Goal: Check status: Check status

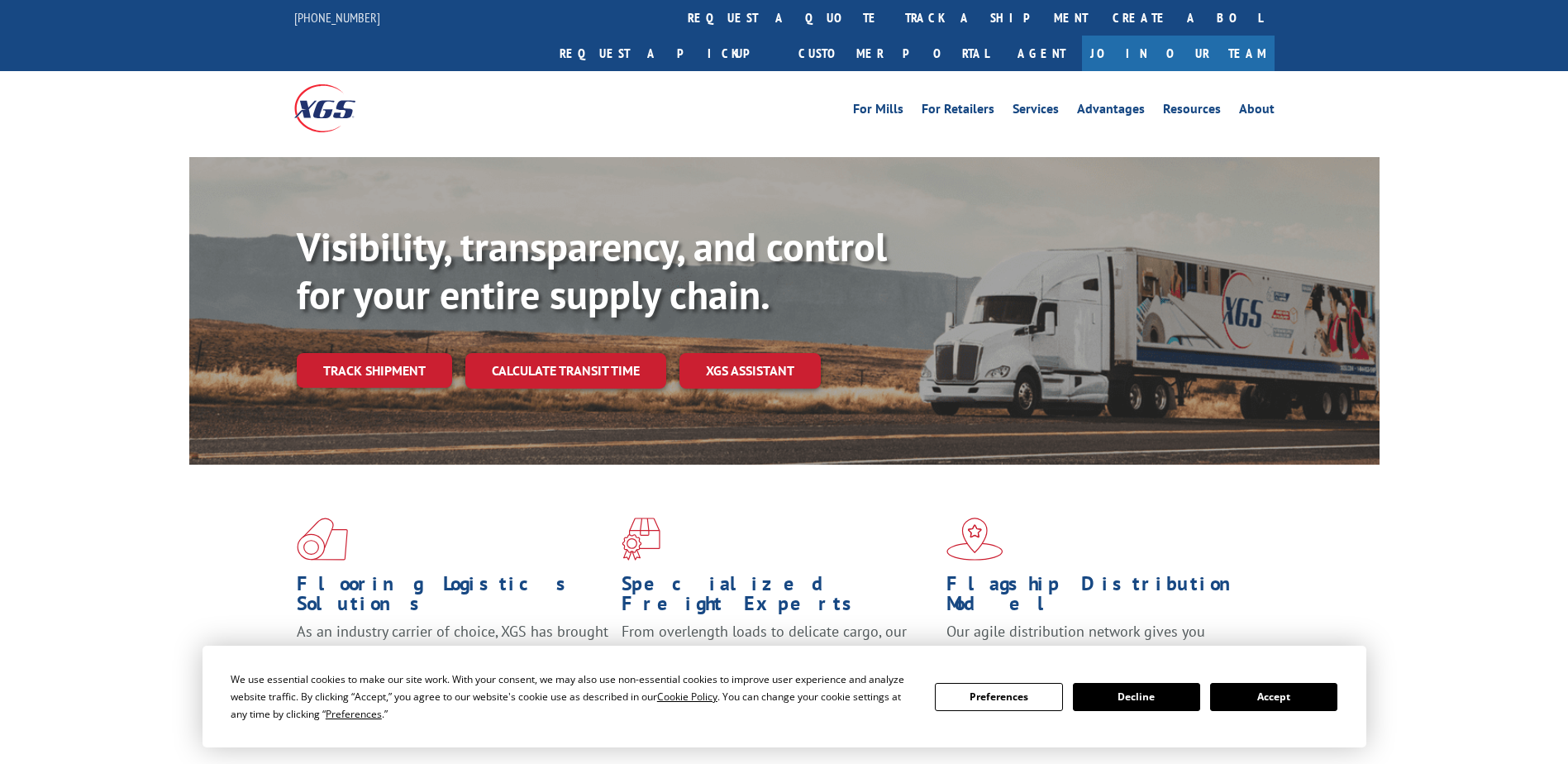
click at [371, 353] on link "Track shipment" at bounding box center [374, 370] width 156 height 35
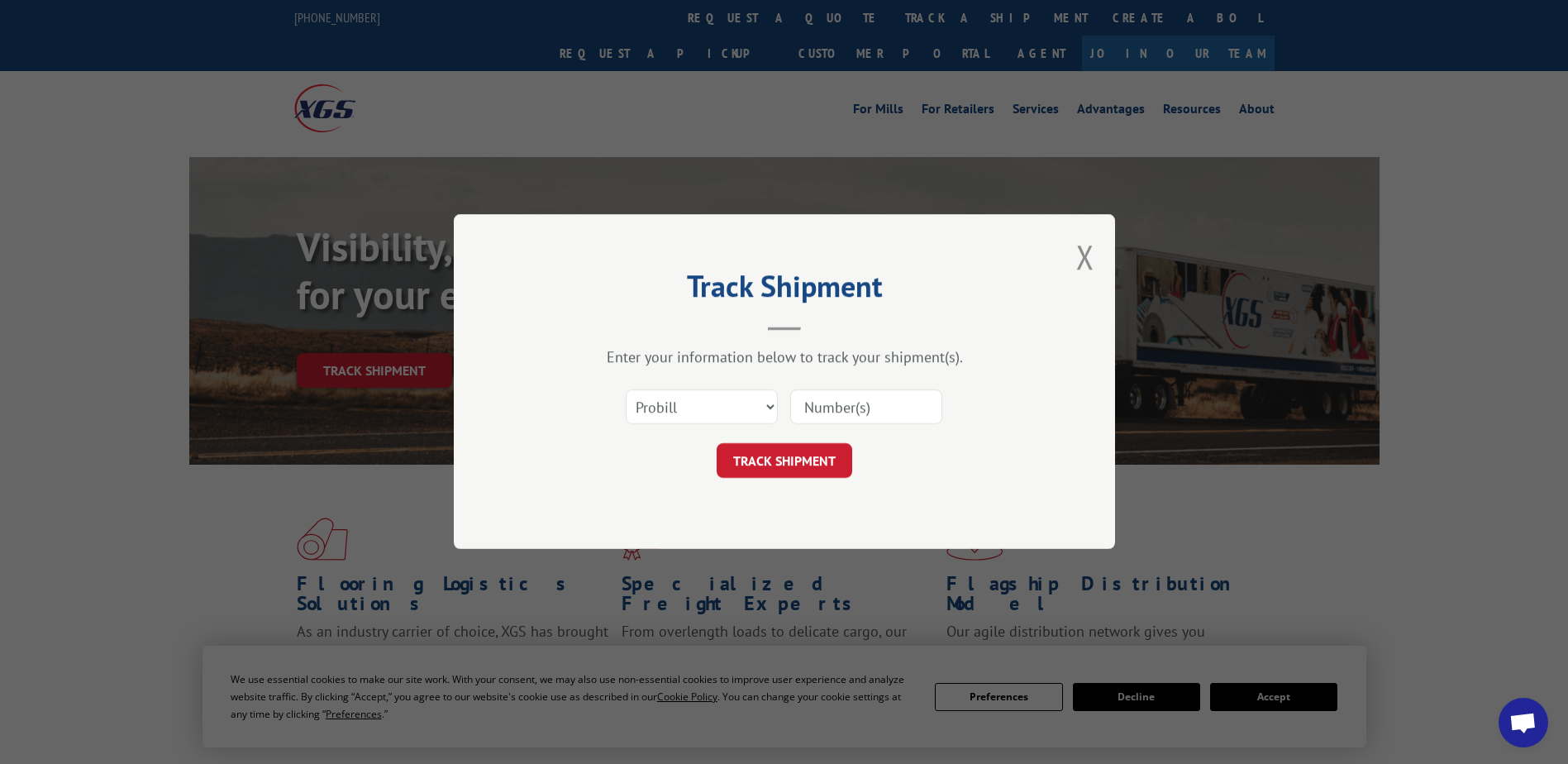
click at [862, 409] on input at bounding box center [866, 408] width 152 height 35
paste input "17326337"
type input "17326337"
click at [770, 461] on button "TRACK SHIPMENT" at bounding box center [784, 461] width 136 height 35
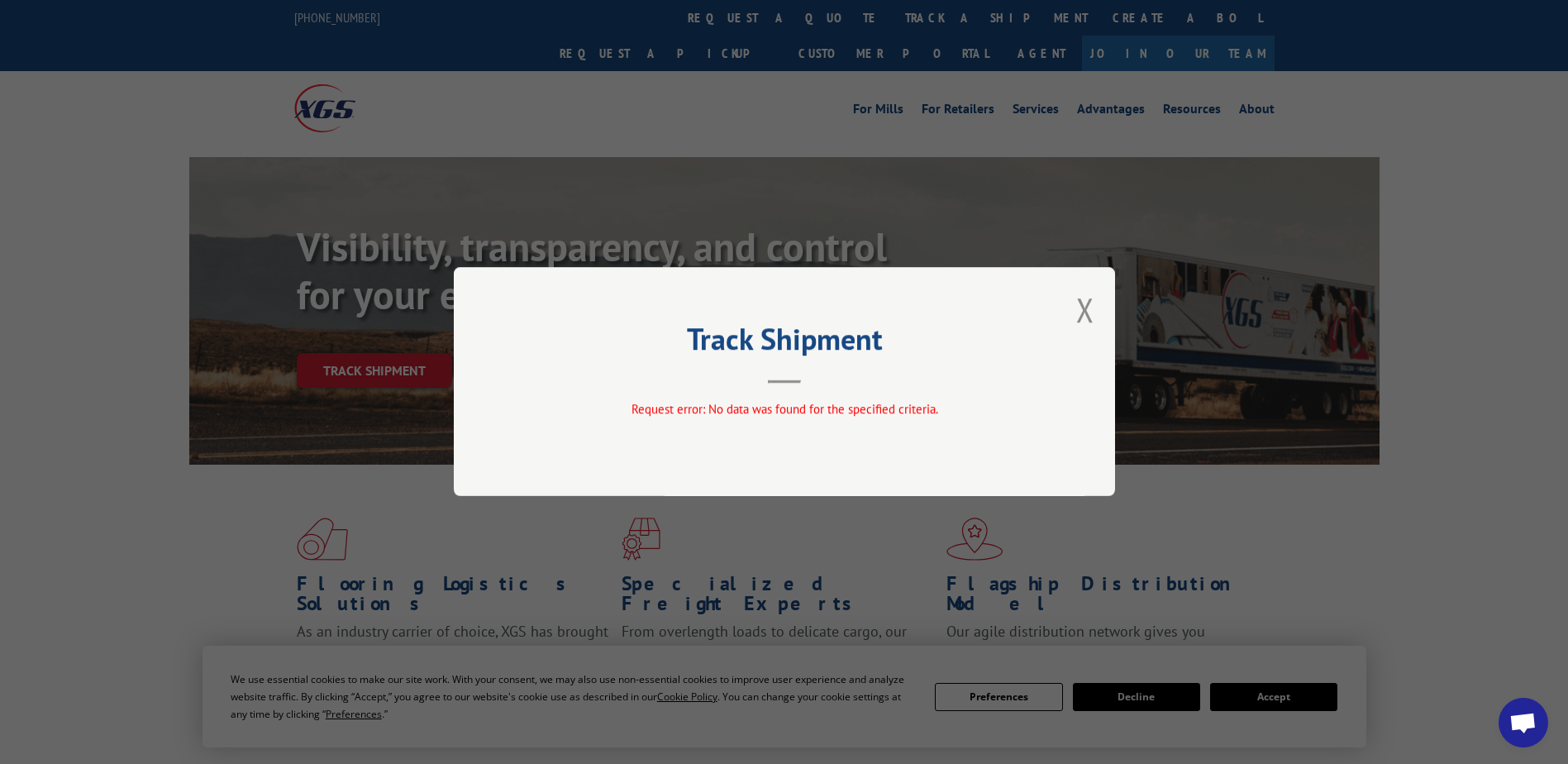
click at [1075, 311] on div "Track Shipment Request error: No data was found for the specified criteria." at bounding box center [784, 381] width 661 height 229
click at [1089, 310] on button "Close modal" at bounding box center [1084, 309] width 18 height 44
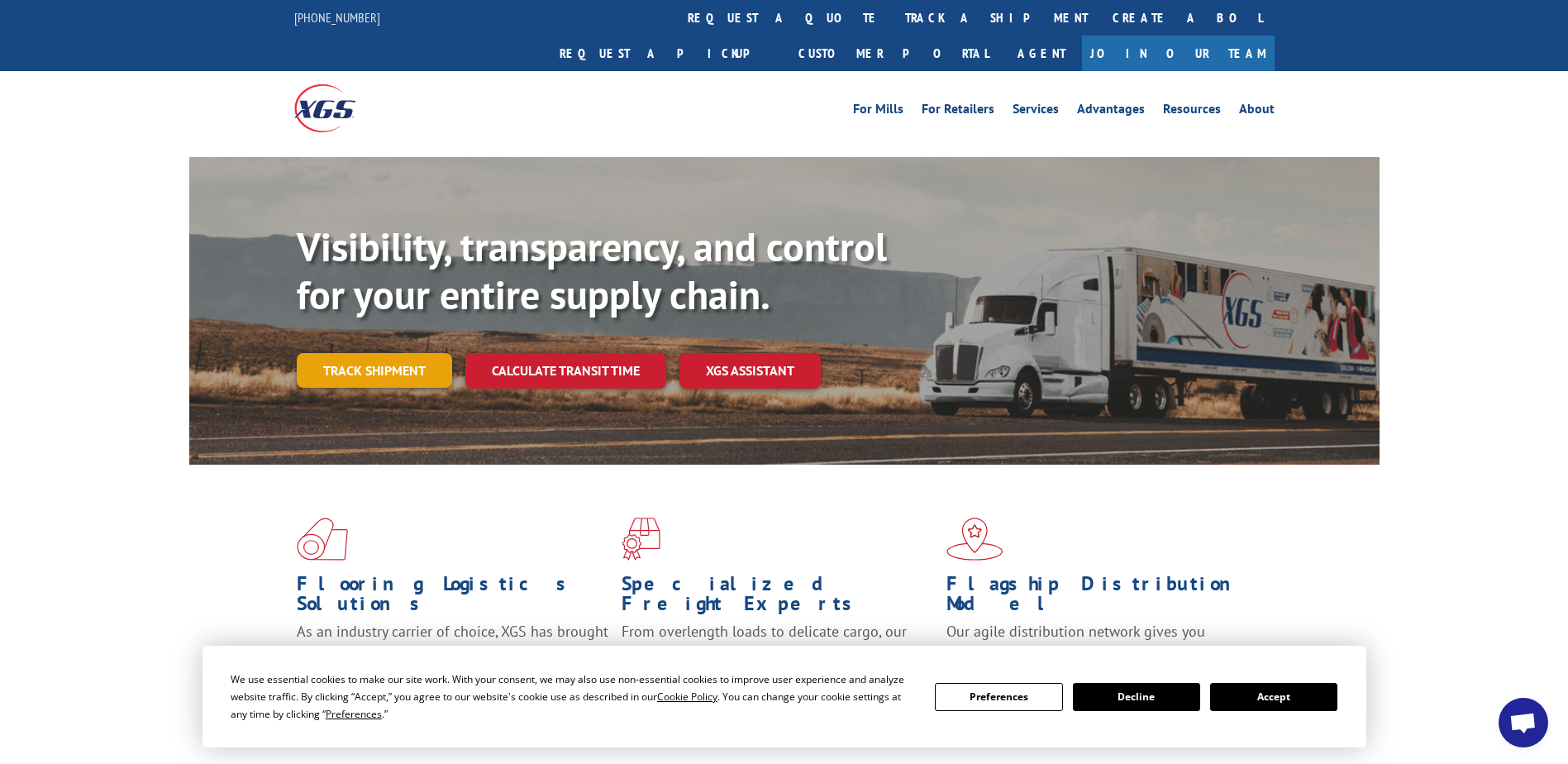
click at [357, 353] on link "Track shipment" at bounding box center [374, 370] width 156 height 35
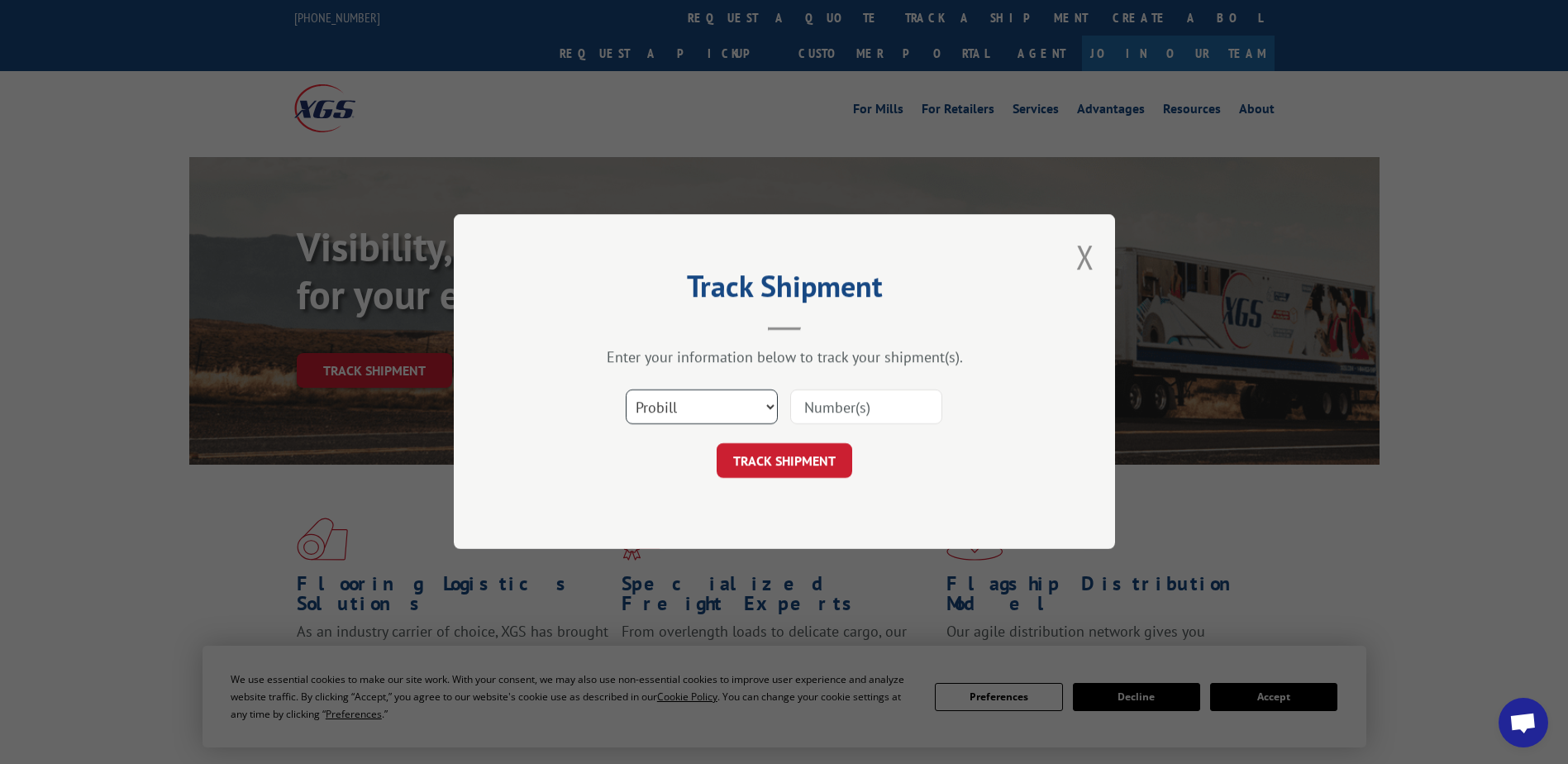
click at [701, 415] on select "Select category... Probill BOL PO" at bounding box center [702, 408] width 152 height 35
select select "po"
click at [625, 391] on select "Select category... Probill BOL PO" at bounding box center [702, 408] width 152 height 35
click at [845, 408] on input at bounding box center [866, 408] width 152 height 35
paste input "24512773"
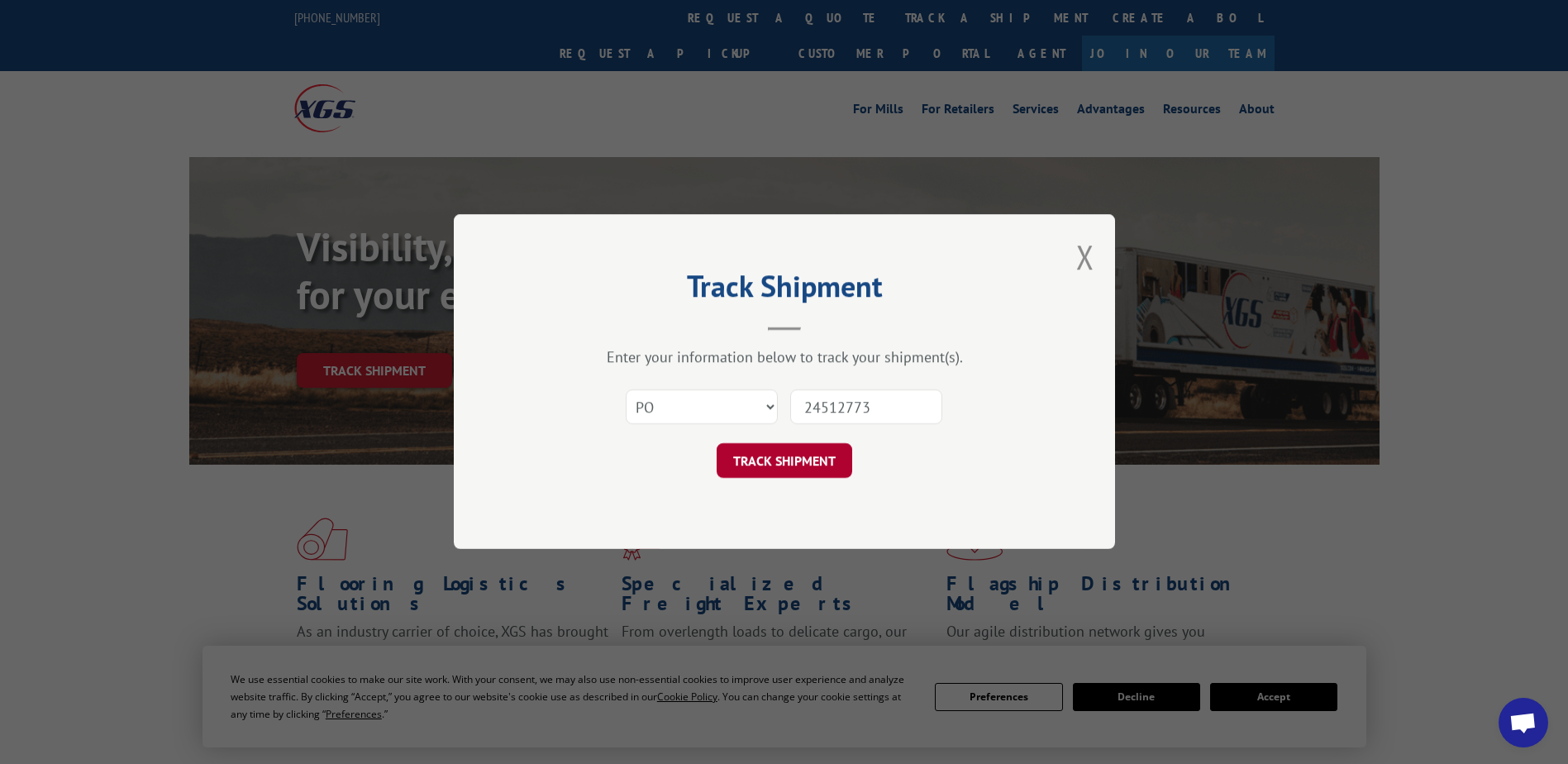
type input "24512773"
click at [793, 452] on button "TRACK SHIPMENT" at bounding box center [784, 461] width 136 height 35
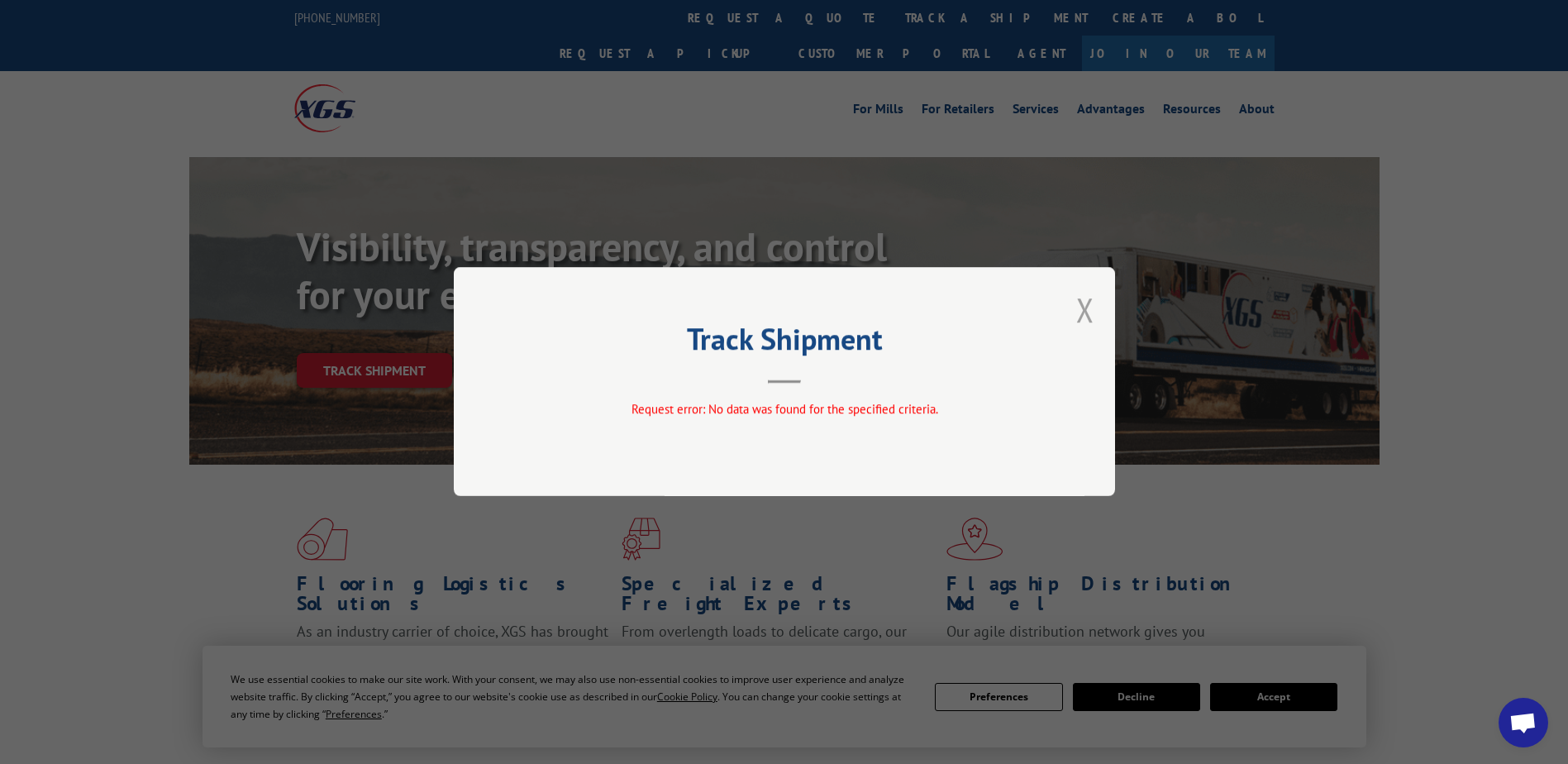
click at [1084, 305] on button "Close modal" at bounding box center [1084, 309] width 18 height 44
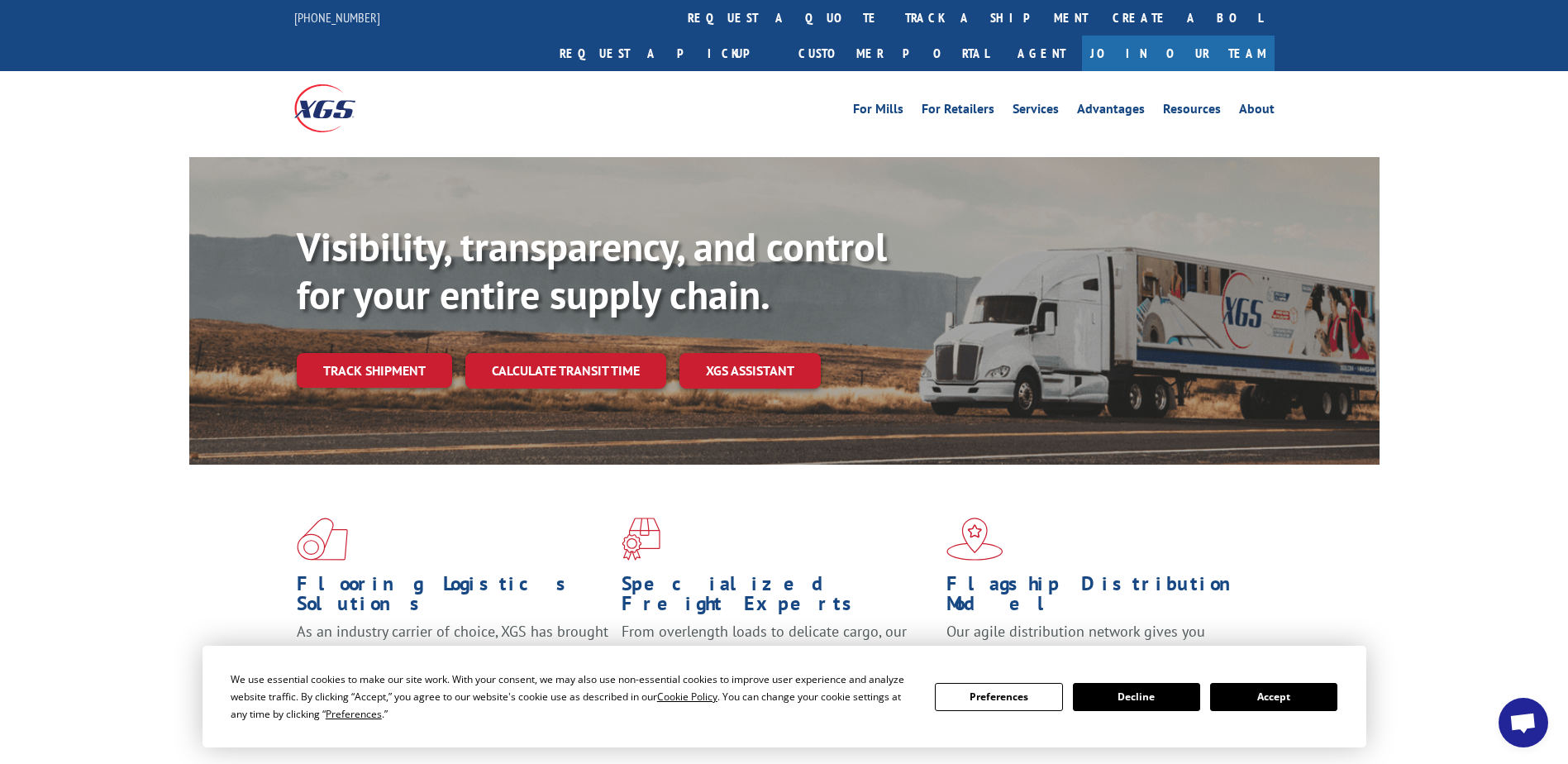
click at [1524, 717] on span "Open chat" at bounding box center [1523, 724] width 27 height 23
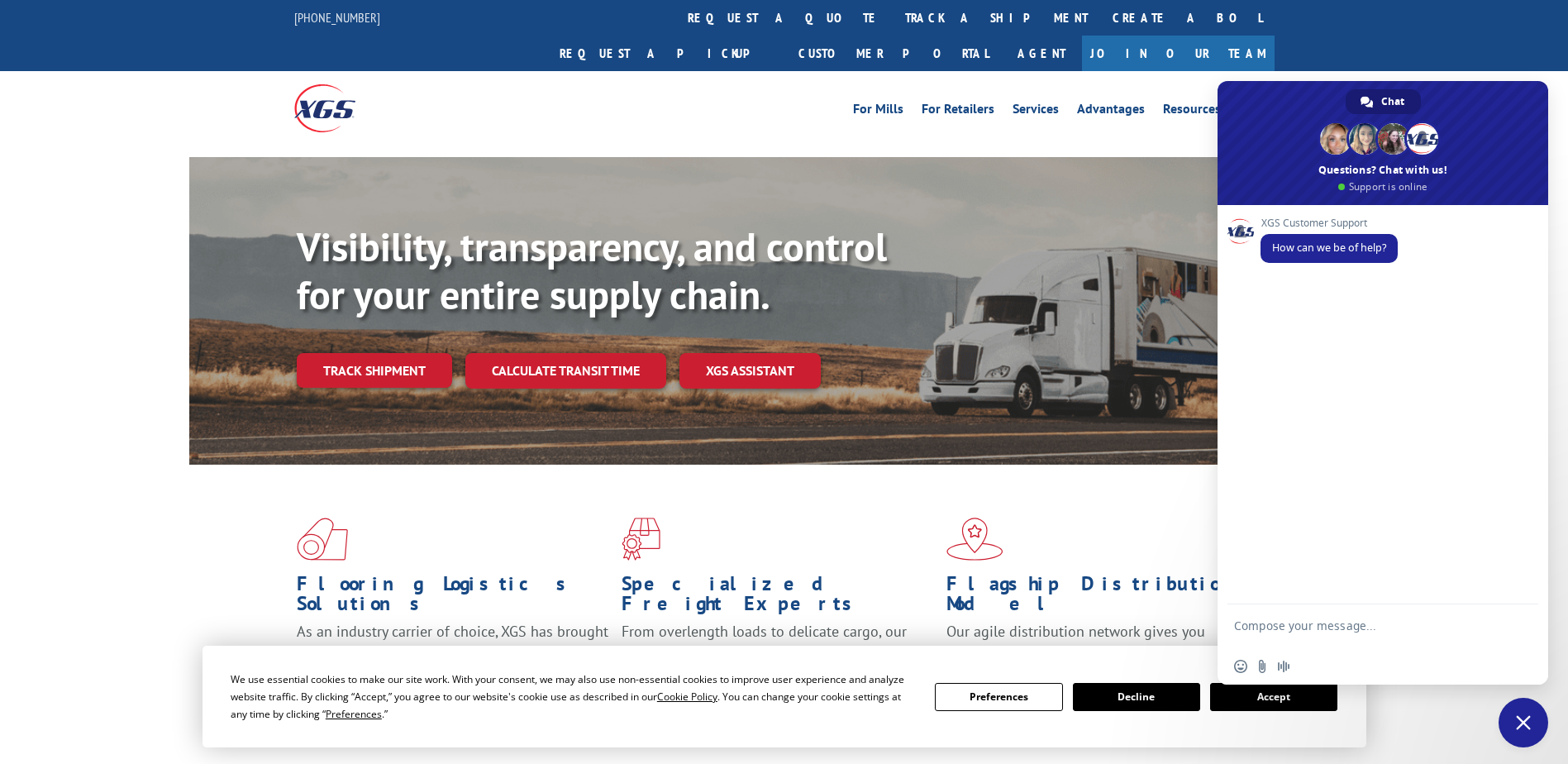
click at [1266, 633] on textarea "Compose your message..." at bounding box center [1365, 632] width 261 height 30
paste textarea "17326337"
type textarea "can you please give me an update on pro#17326337?"
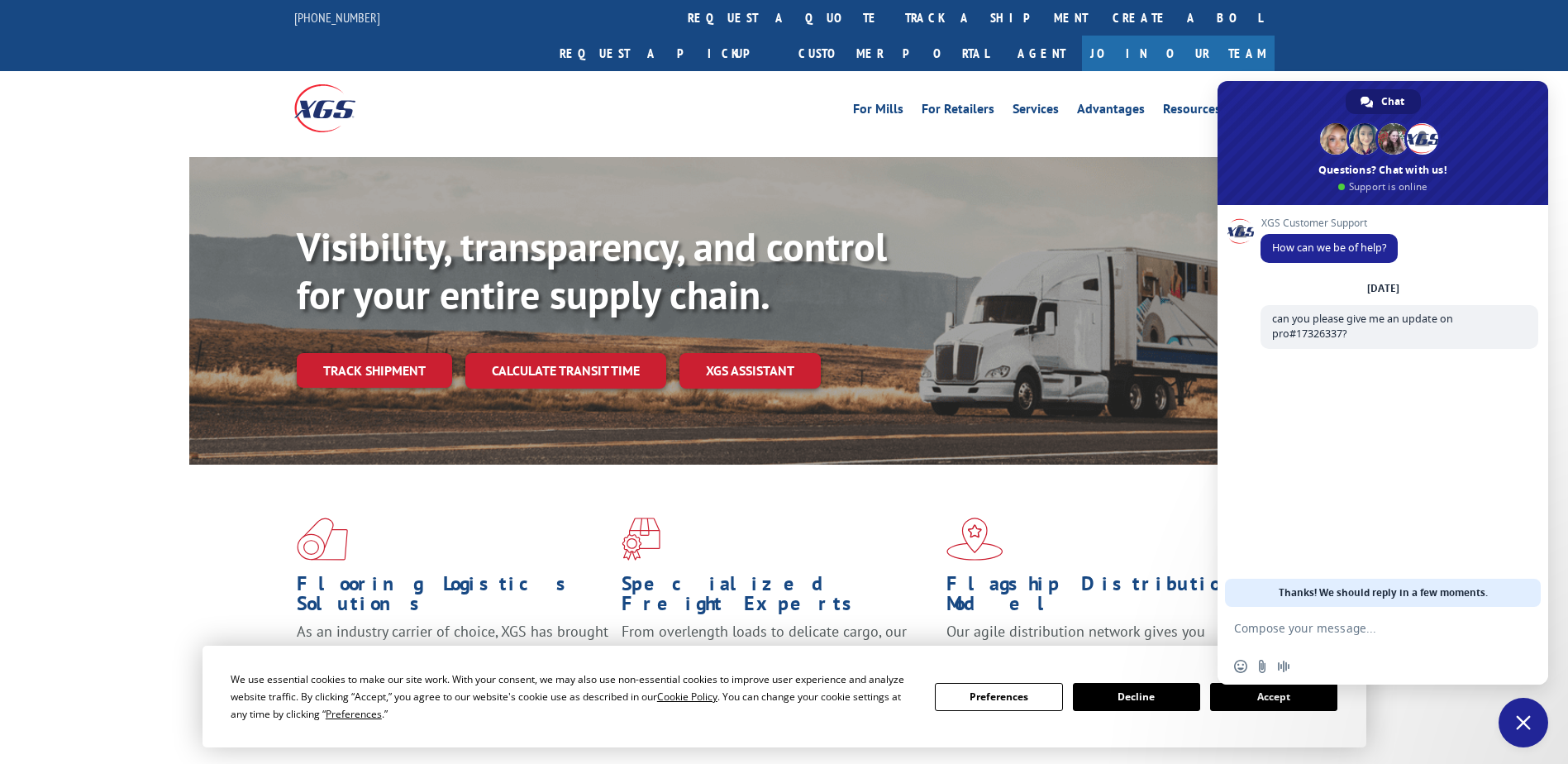
click at [1266, 697] on button "Accept" at bounding box center [1273, 696] width 127 height 28
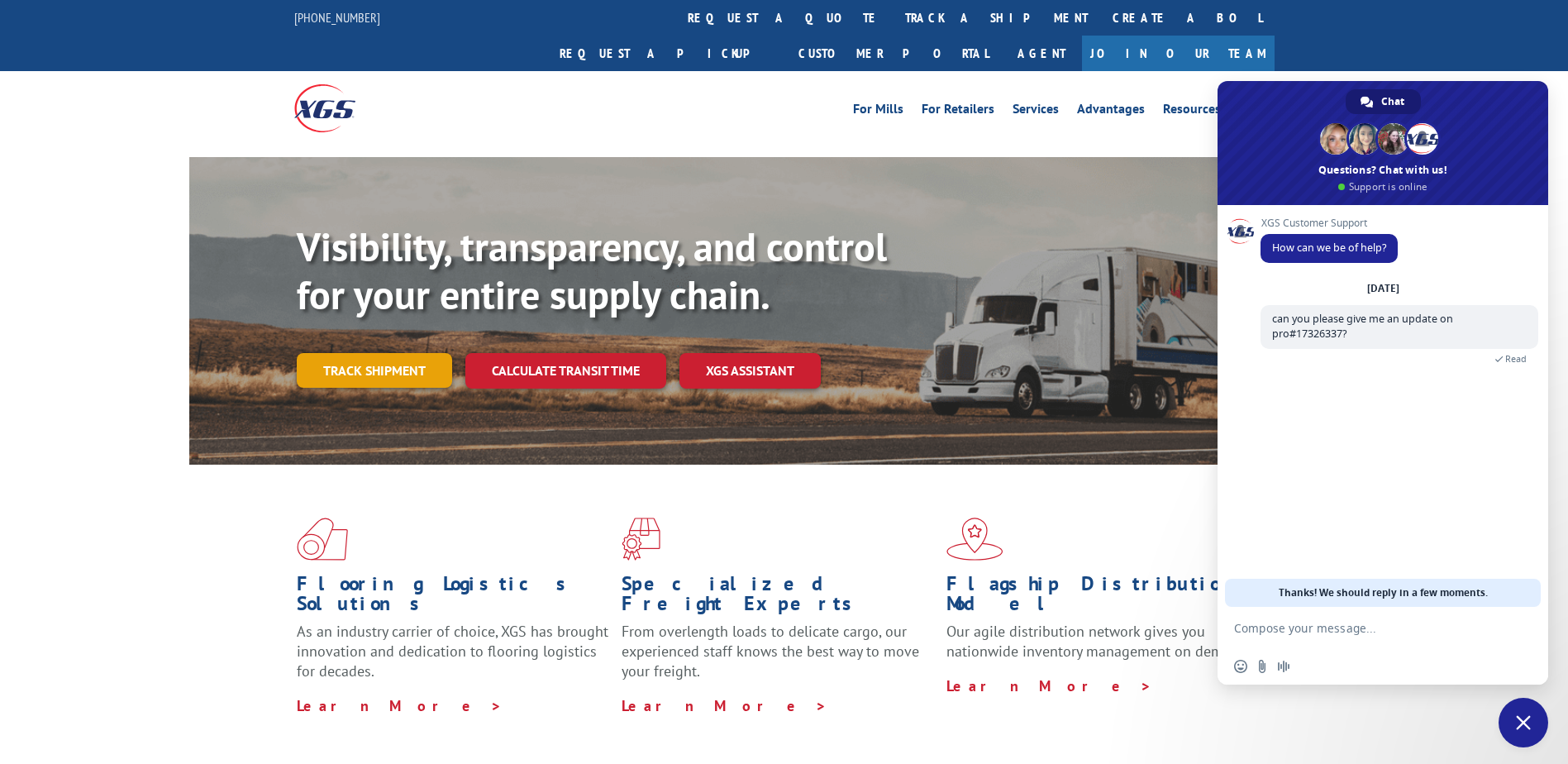
click at [386, 353] on link "Track shipment" at bounding box center [374, 370] width 156 height 35
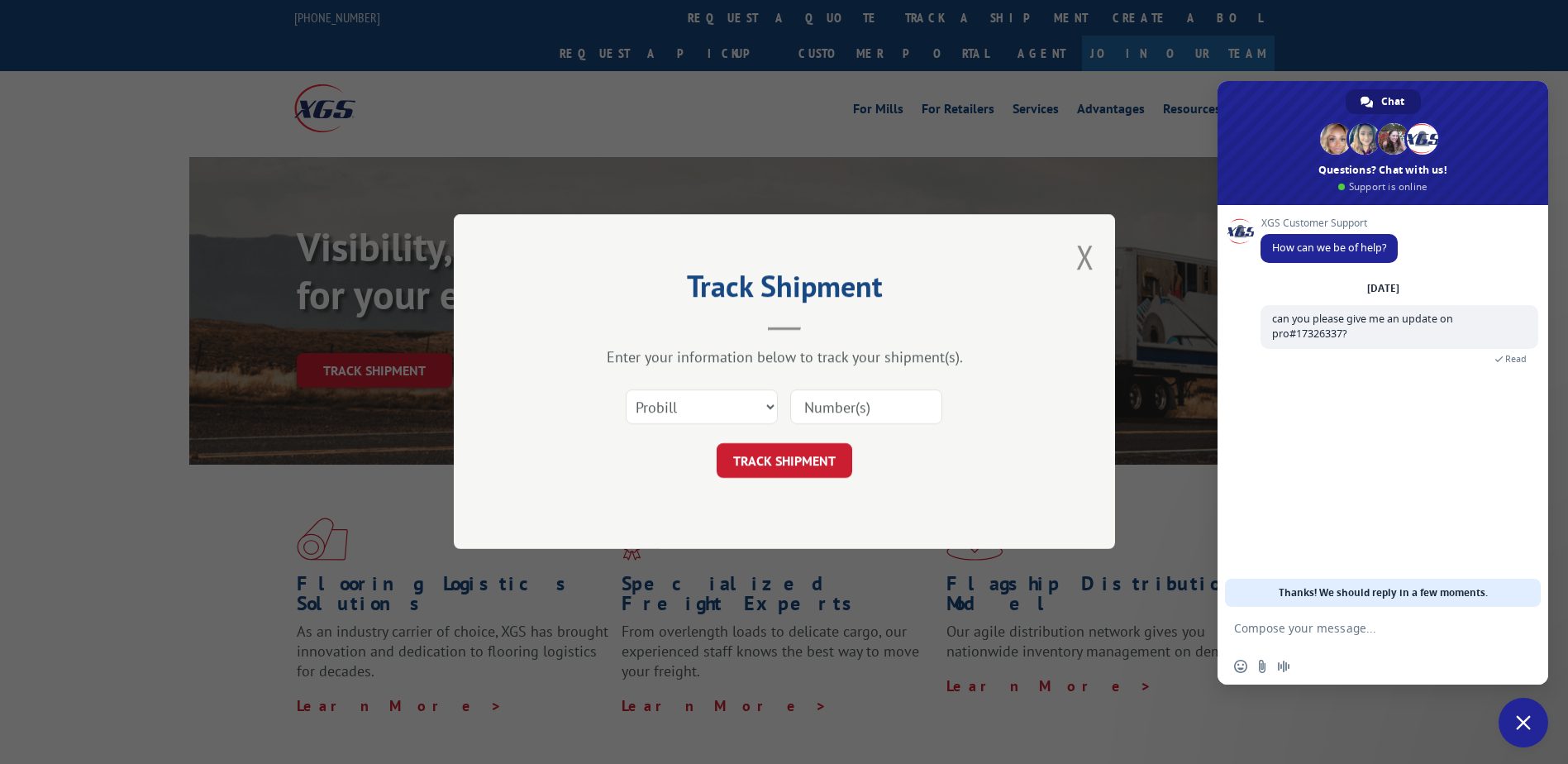
click at [844, 394] on input at bounding box center [866, 408] width 152 height 35
paste input "17326337"
type input "17326337"
click at [793, 456] on button "TRACK SHIPMENT" at bounding box center [784, 461] width 136 height 35
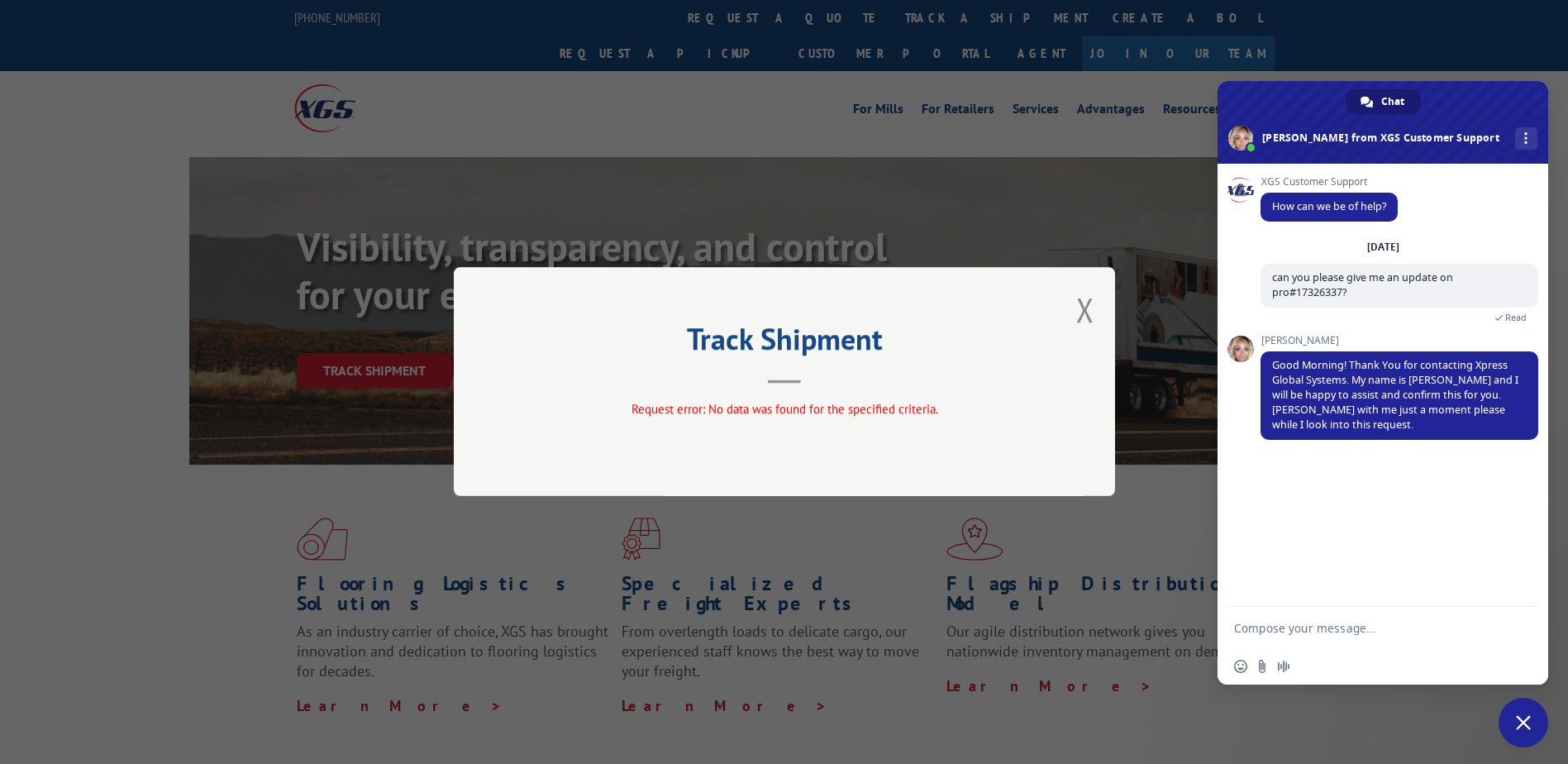
click at [1308, 621] on textarea "Compose your message..." at bounding box center [1365, 627] width 261 height 15
type textarea "ok thank you!"
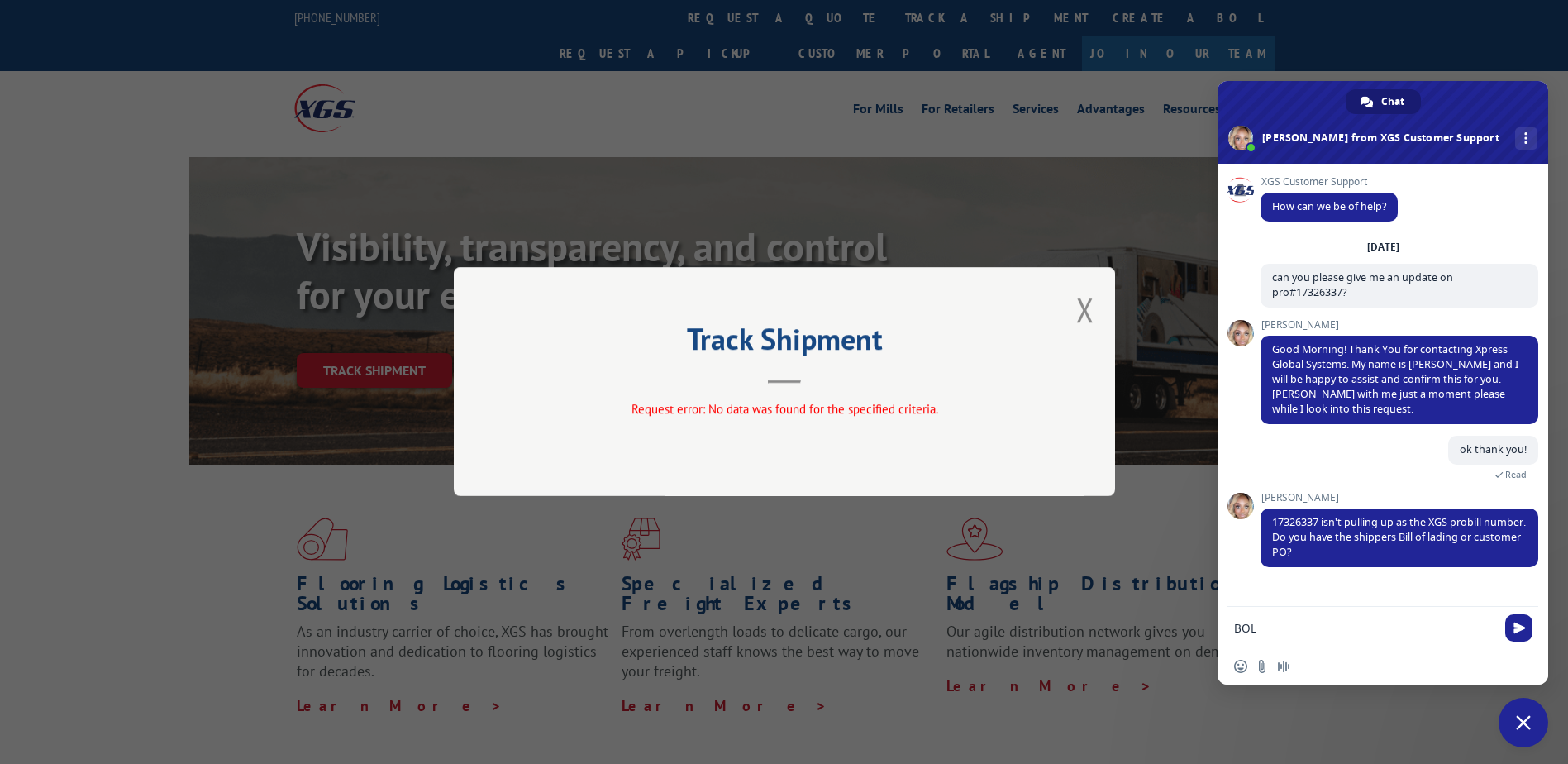
paste textarea "2882196"
click at [1371, 633] on textarea "BOL 2882196 PO is" at bounding box center [1365, 627] width 261 height 15
paste textarea "24512773"
click at [1338, 630] on textarea "BOL 2882196 PO is24512773" at bounding box center [1365, 627] width 261 height 15
type textarea "BOL 2882196 PO is 24512773"
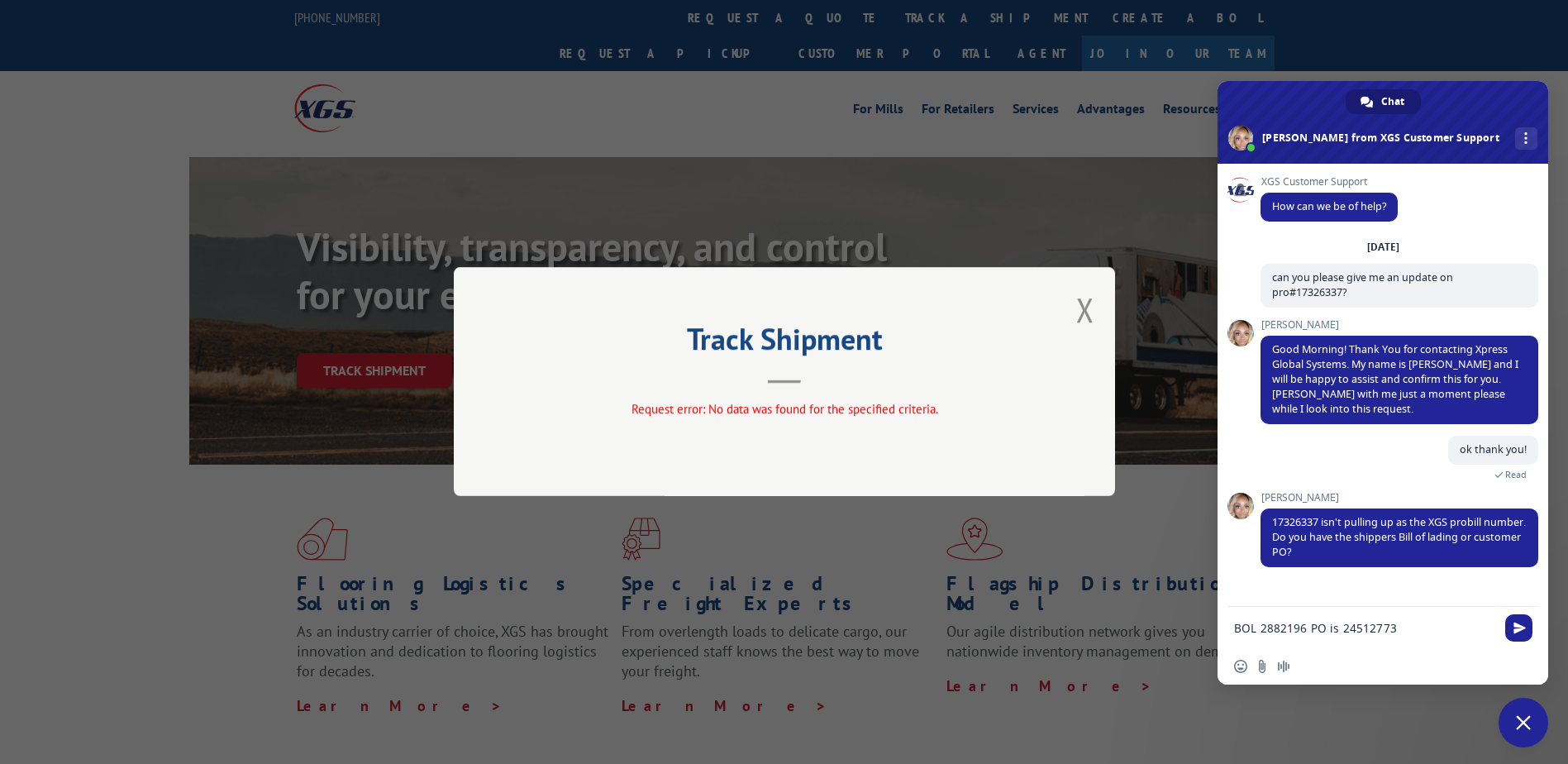
click at [1519, 622] on span "Send" at bounding box center [1519, 627] width 13 height 13
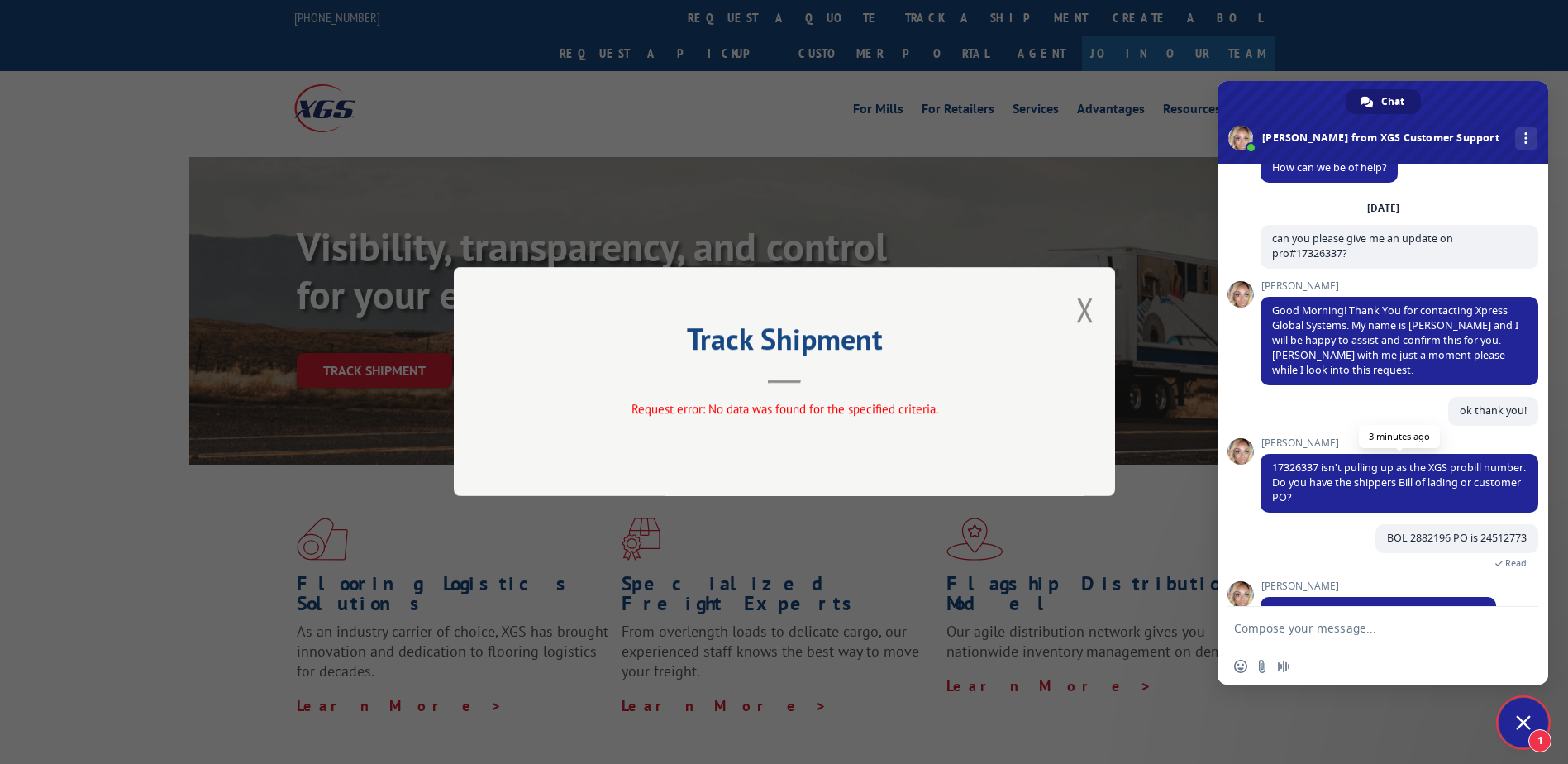
scroll to position [77, 0]
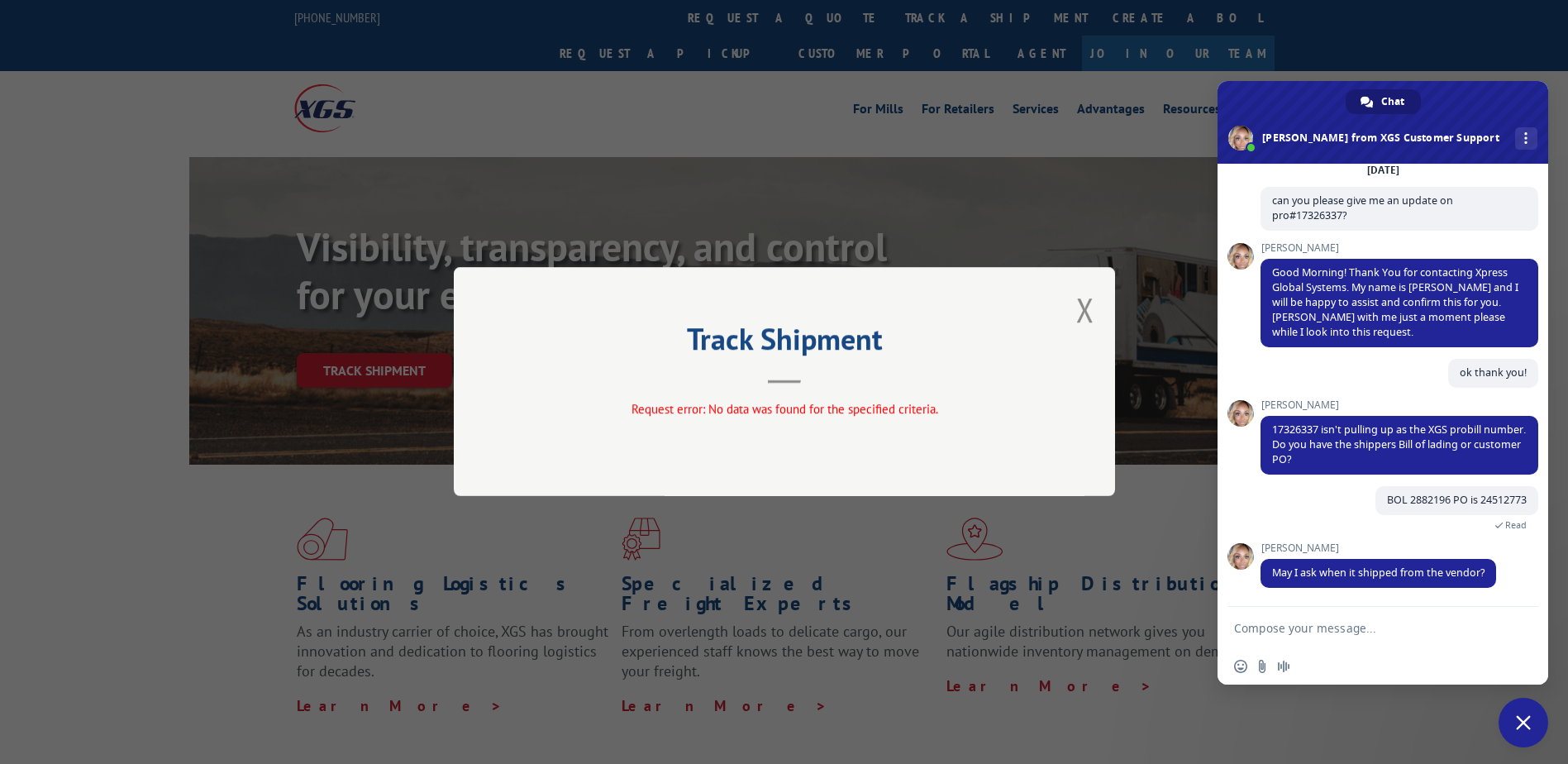
click at [1423, 642] on form at bounding box center [1365, 629] width 261 height 44
click at [1410, 632] on textarea "Compose your message..." at bounding box center [1365, 627] width 261 height 15
type textarea "10/8"
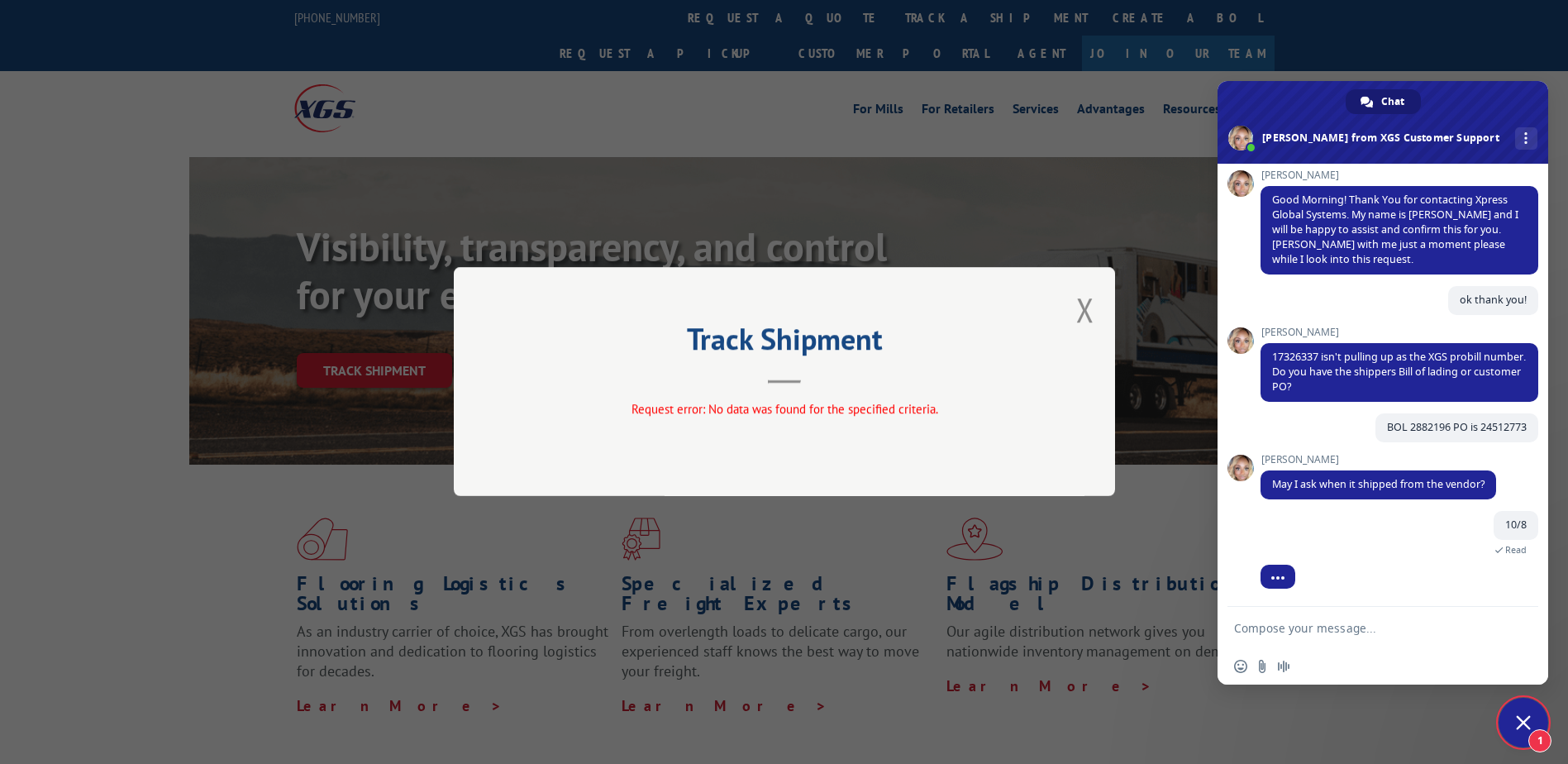
scroll to position [234, 0]
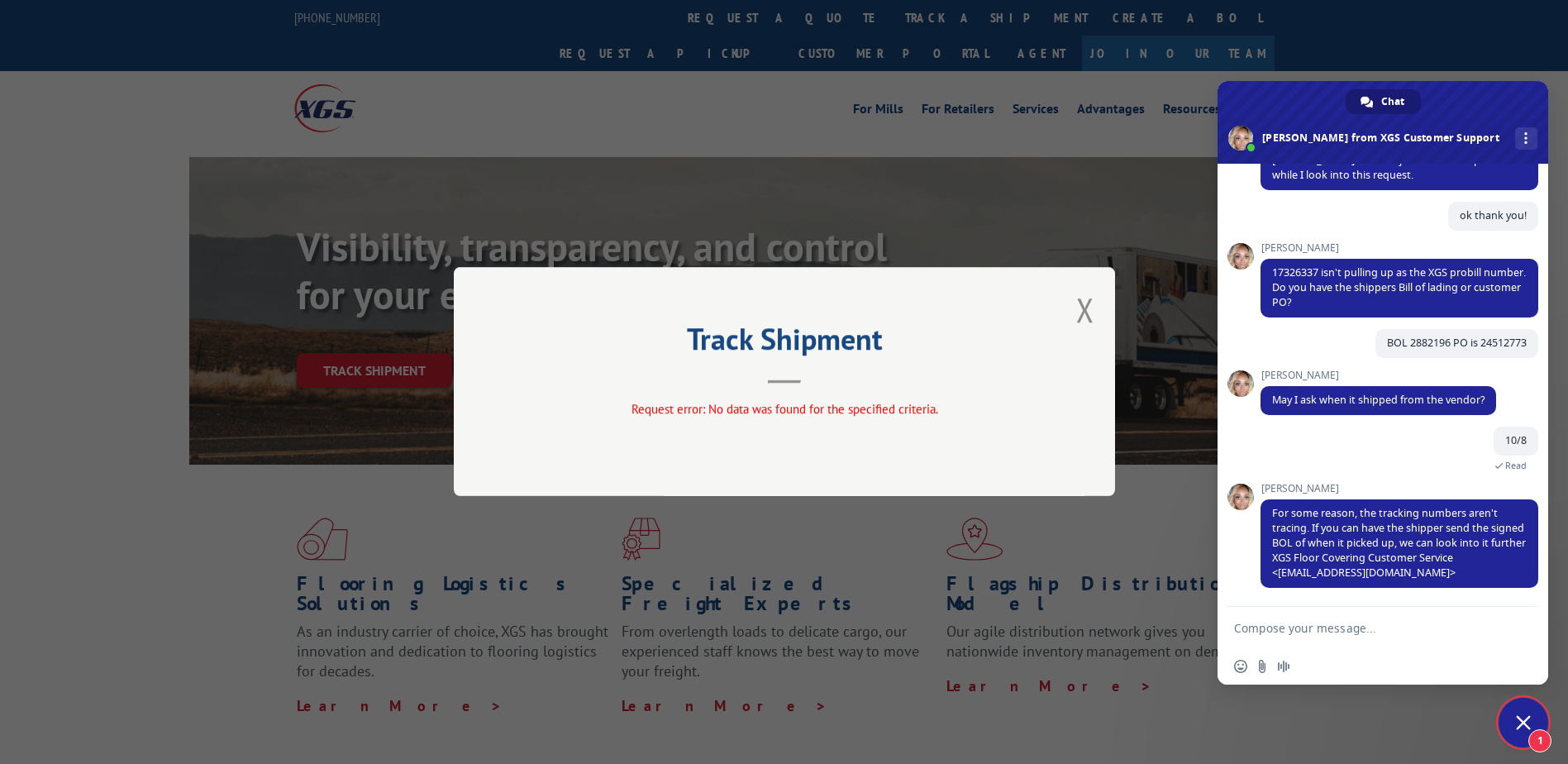
click at [1386, 626] on textarea "Compose your message..." at bounding box center [1365, 627] width 261 height 15
type textarea "ok thank you!"
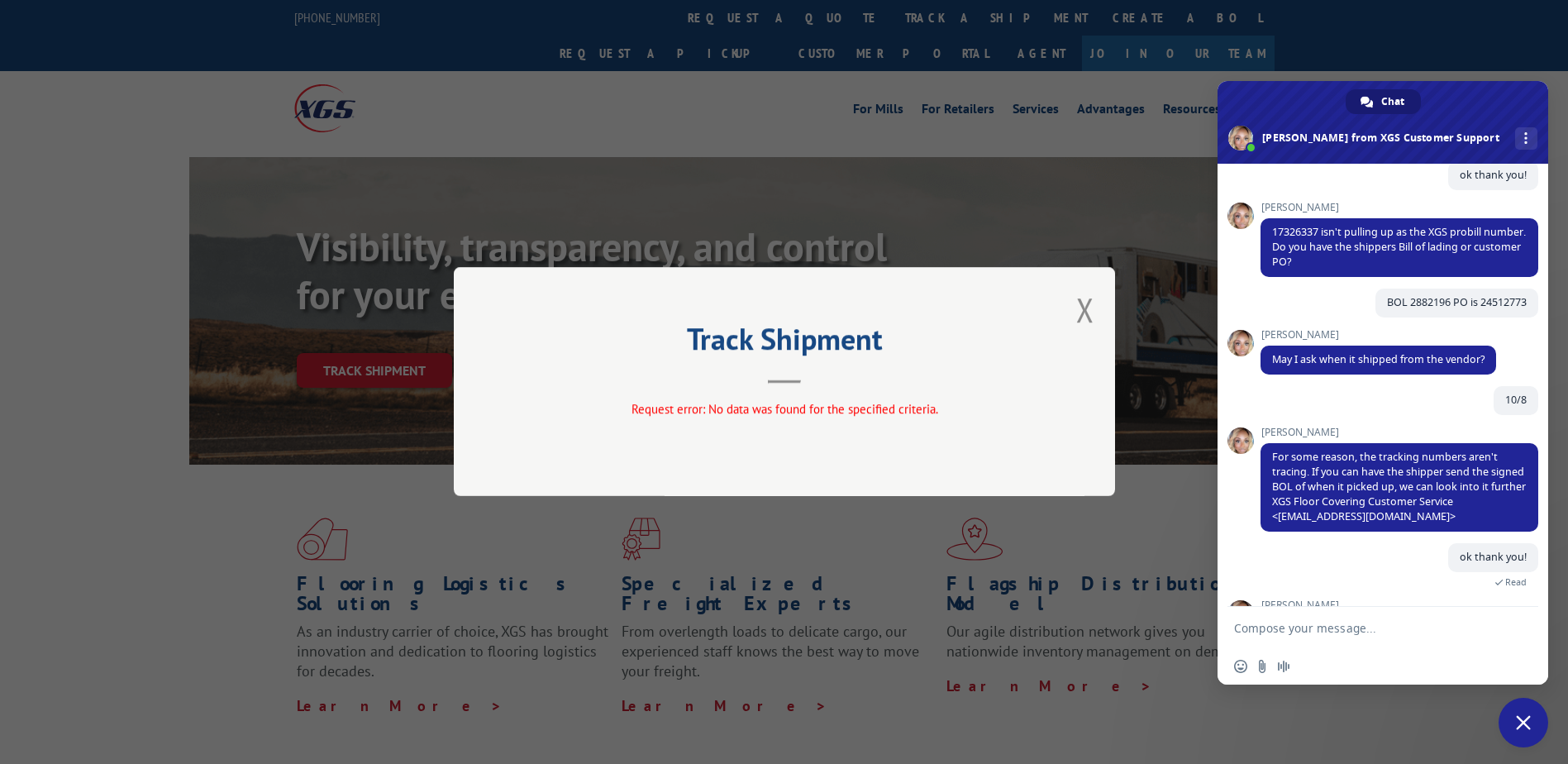
scroll to position [441, 0]
